Goal: Task Accomplishment & Management: Manage account settings

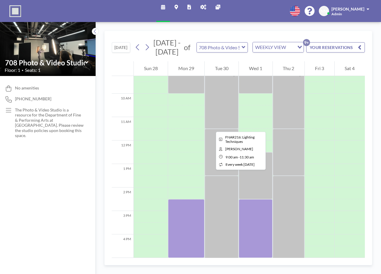
scroll to position [217, 0]
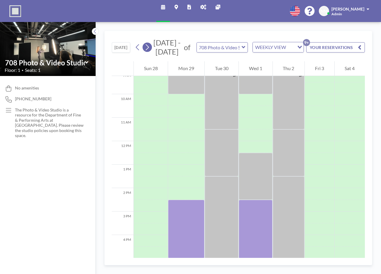
click at [145, 52] on icon at bounding box center [147, 47] width 6 height 9
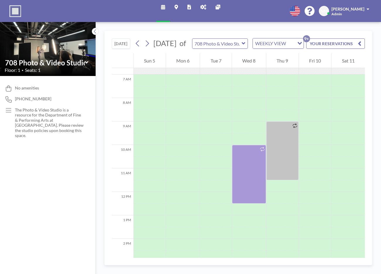
scroll to position [176, 0]
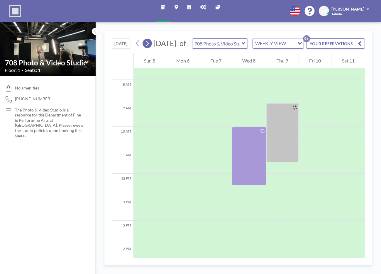
click at [146, 48] on icon at bounding box center [147, 43] width 6 height 9
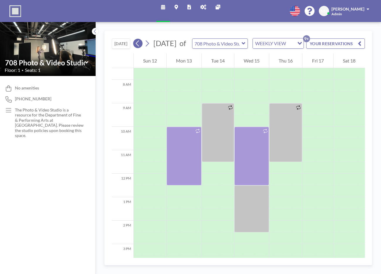
click at [135, 46] on button at bounding box center [137, 43] width 9 height 9
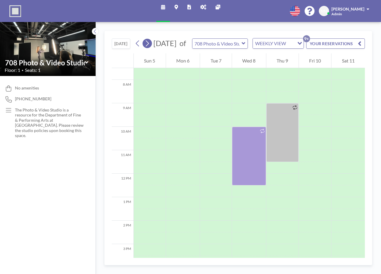
click at [149, 47] on icon at bounding box center [147, 43] width 6 height 9
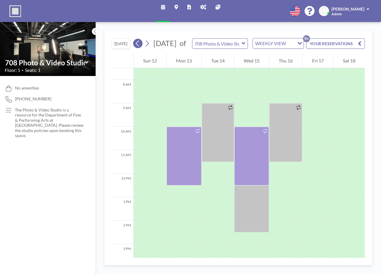
click at [137, 48] on icon at bounding box center [138, 43] width 6 height 9
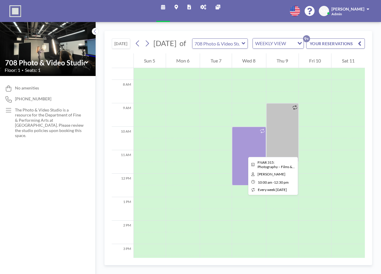
click at [244, 152] on div at bounding box center [249, 156] width 34 height 59
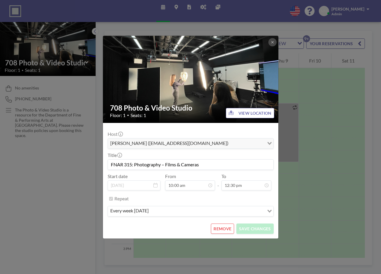
click at [230, 228] on button "REMOVE" at bounding box center [222, 229] width 23 height 10
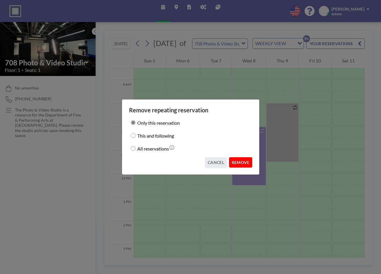
click at [244, 161] on button "REMOVE" at bounding box center [240, 162] width 23 height 10
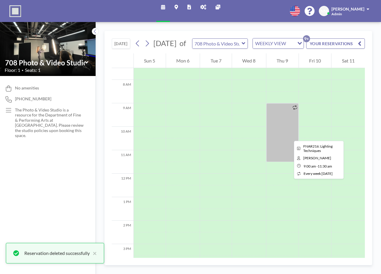
scroll to position [0, 0]
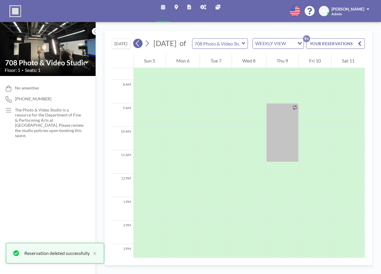
click at [136, 45] on icon at bounding box center [138, 43] width 6 height 9
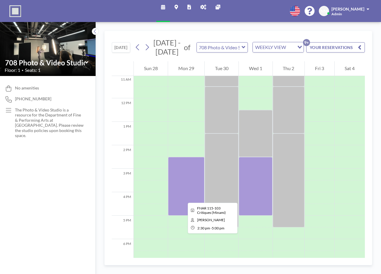
scroll to position [262, 0]
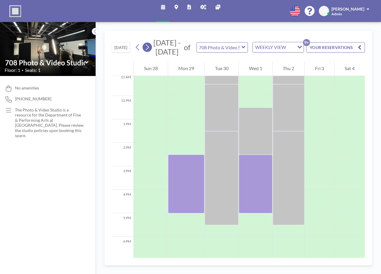
click at [150, 52] on icon at bounding box center [147, 47] width 6 height 9
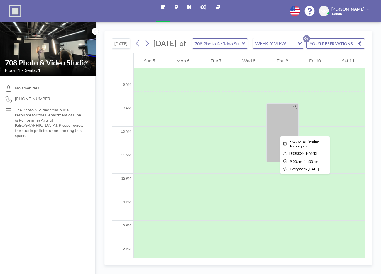
scroll to position [173, 0]
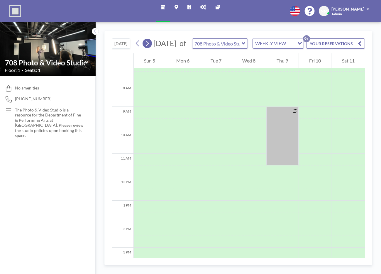
click at [150, 48] on icon at bounding box center [147, 43] width 6 height 9
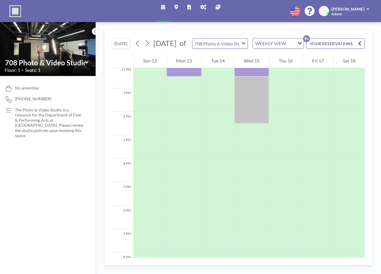
scroll to position [250, 0]
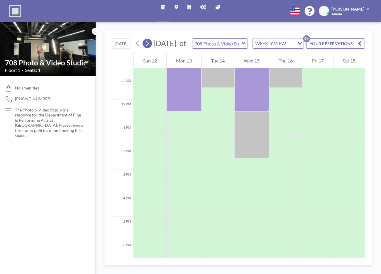
click at [147, 48] on icon at bounding box center [147, 43] width 6 height 9
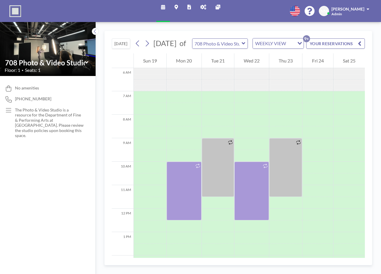
scroll to position [176, 0]
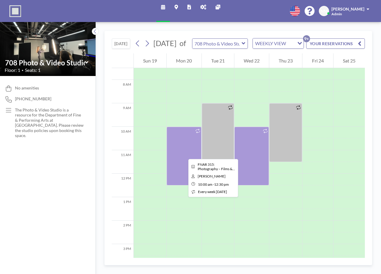
click at [184, 154] on div at bounding box center [184, 156] width 35 height 59
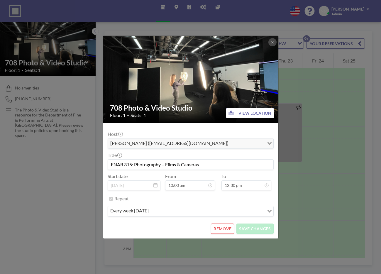
click at [225, 232] on button "REMOVE" at bounding box center [222, 229] width 23 height 10
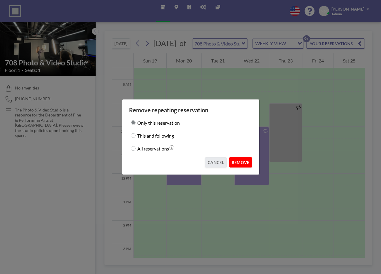
click at [243, 161] on button "REMOVE" at bounding box center [240, 162] width 23 height 10
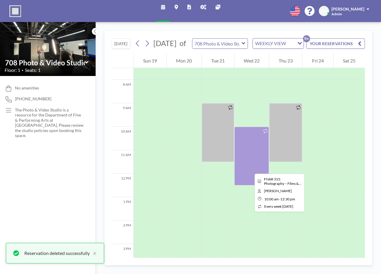
click at [250, 168] on div at bounding box center [251, 156] width 35 height 59
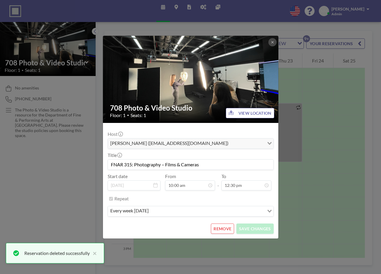
scroll to position [115, 0]
click at [224, 227] on button "REMOVE" at bounding box center [222, 229] width 23 height 10
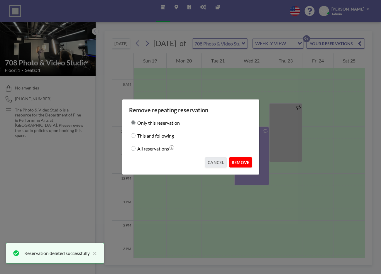
click at [247, 163] on button "REMOVE" at bounding box center [240, 162] width 23 height 10
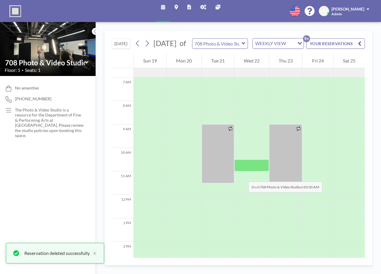
scroll to position [156, 0]
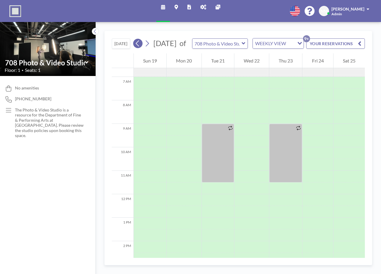
click at [140, 46] on icon at bounding box center [138, 43] width 6 height 9
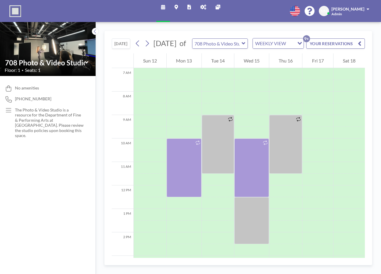
scroll to position [176, 0]
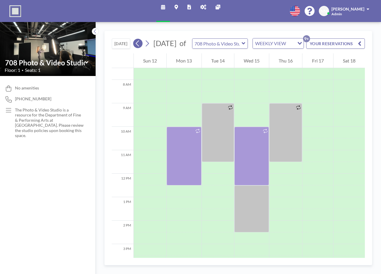
click at [139, 47] on icon at bounding box center [138, 43] width 6 height 9
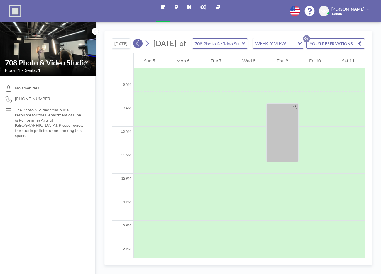
click at [139, 47] on icon at bounding box center [138, 43] width 6 height 9
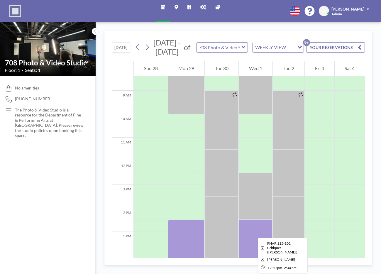
scroll to position [200, 0]
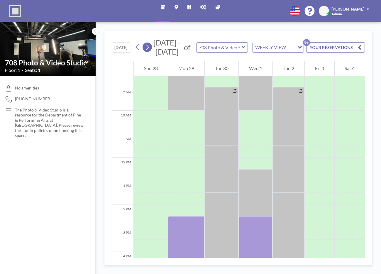
click at [149, 52] on icon at bounding box center [147, 47] width 6 height 9
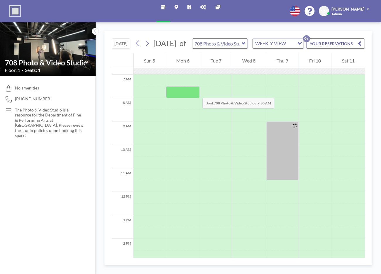
scroll to position [176, 0]
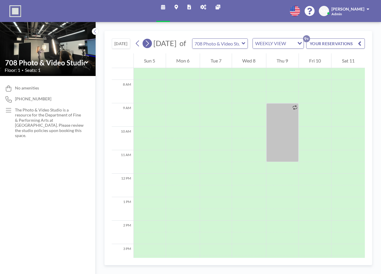
click at [148, 45] on icon at bounding box center [147, 43] width 6 height 9
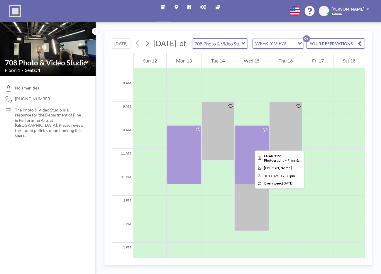
scroll to position [180, 0]
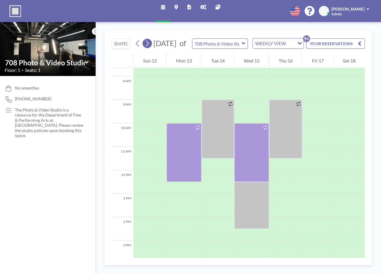
click at [148, 48] on icon at bounding box center [147, 43] width 6 height 9
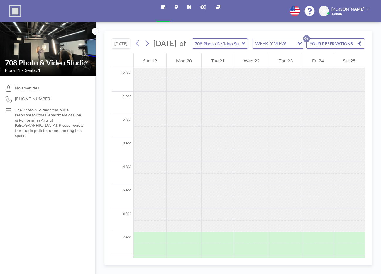
scroll to position [176, 0]
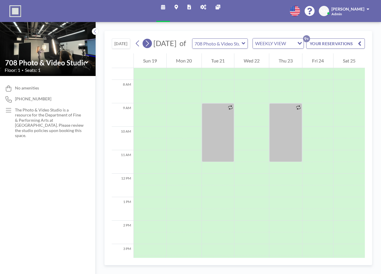
click at [148, 48] on icon at bounding box center [147, 43] width 6 height 9
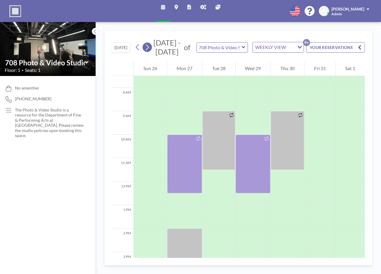
click at [148, 48] on icon at bounding box center [147, 47] width 6 height 9
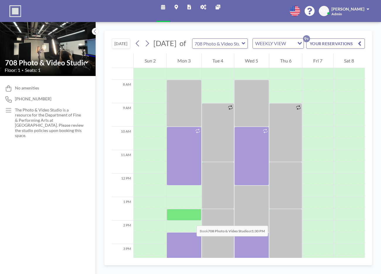
scroll to position [176, 0]
